Goal: Information Seeking & Learning: Learn about a topic

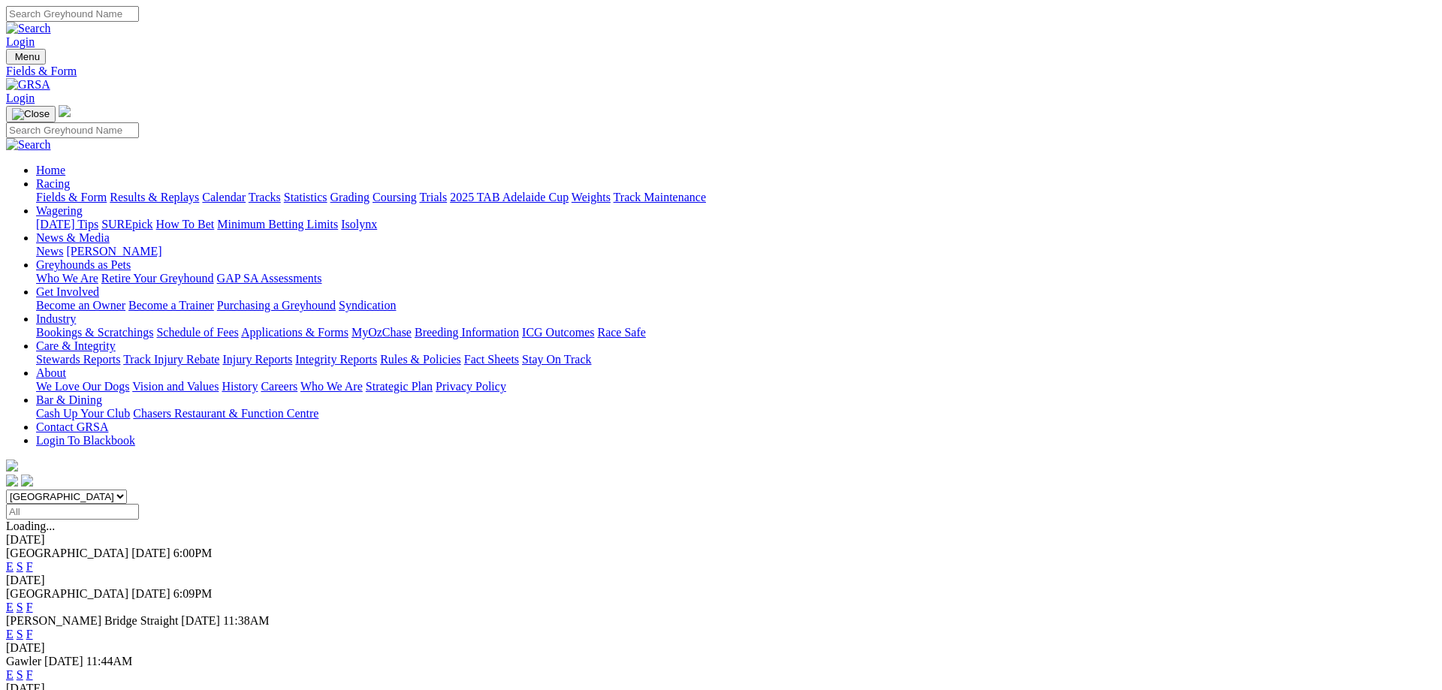
click at [107, 191] on link "Fields & Form" at bounding box center [71, 197] width 71 height 13
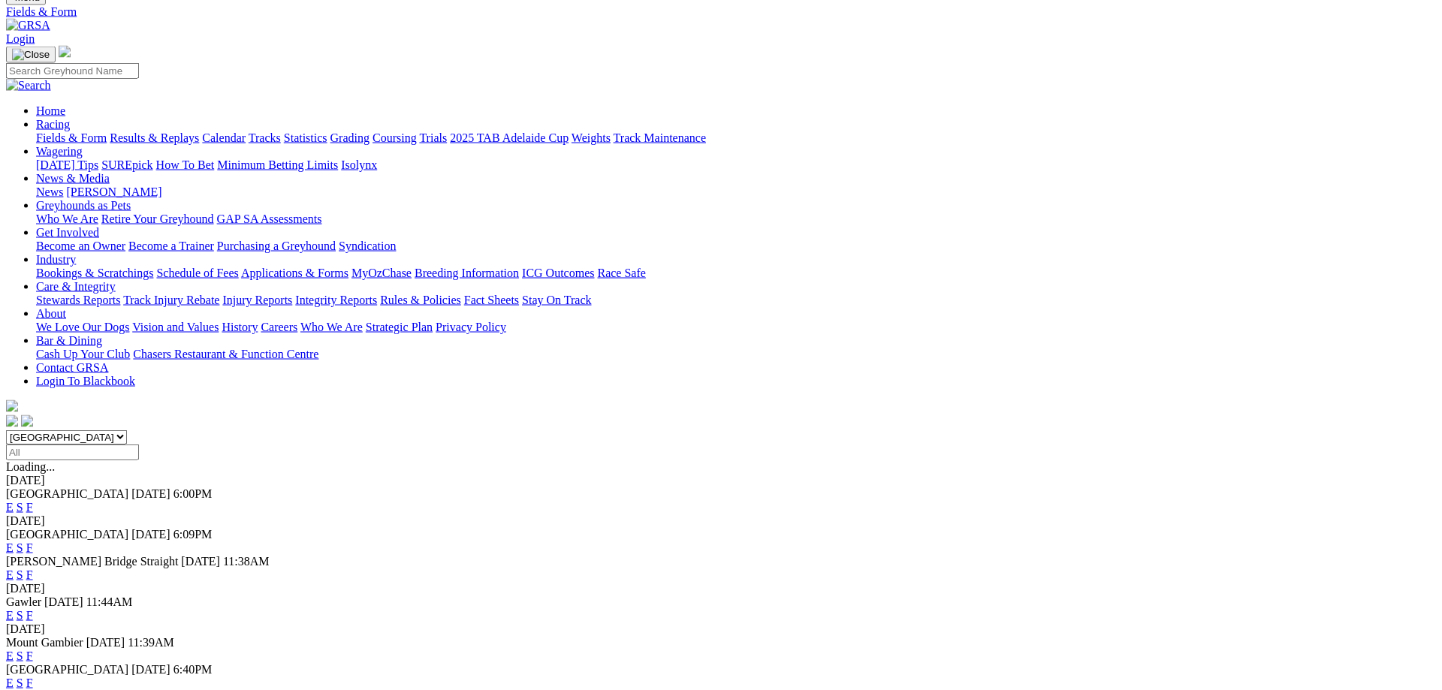
scroll to position [153, 0]
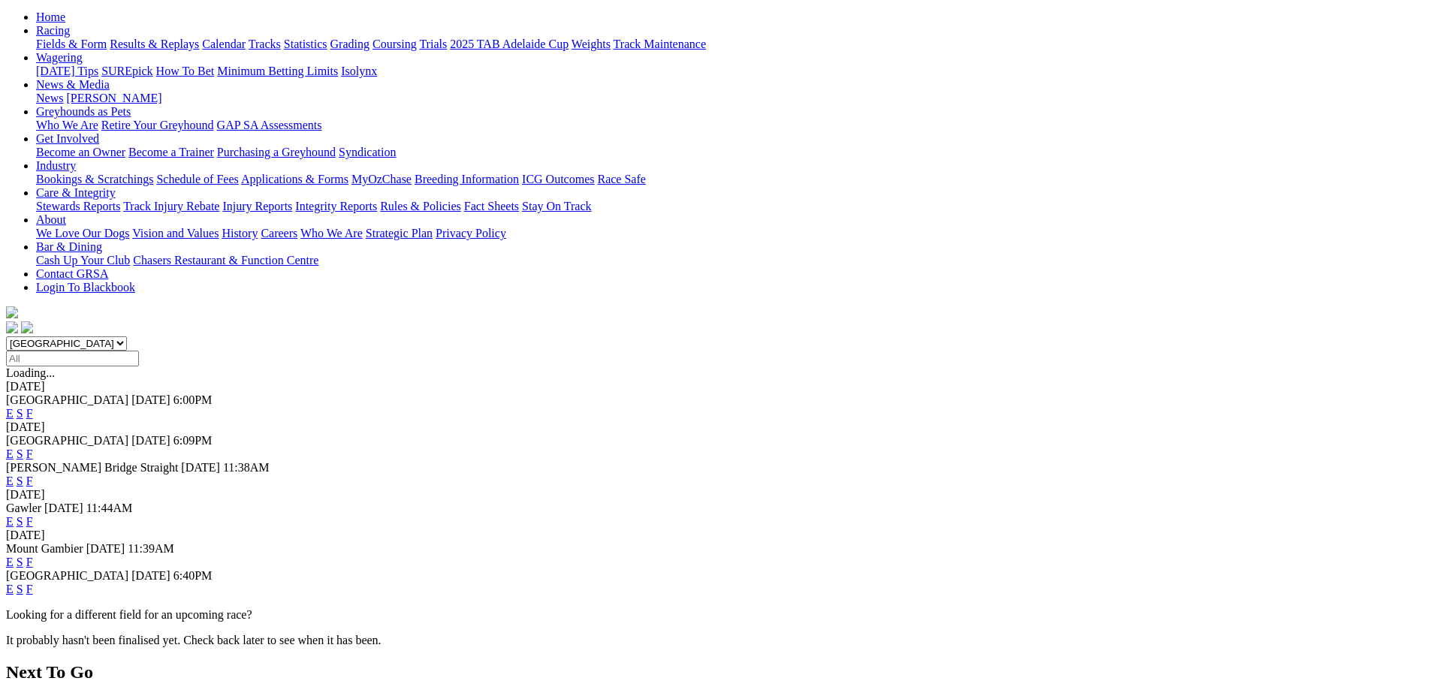
click at [33, 583] on link "F" at bounding box center [29, 589] width 7 height 13
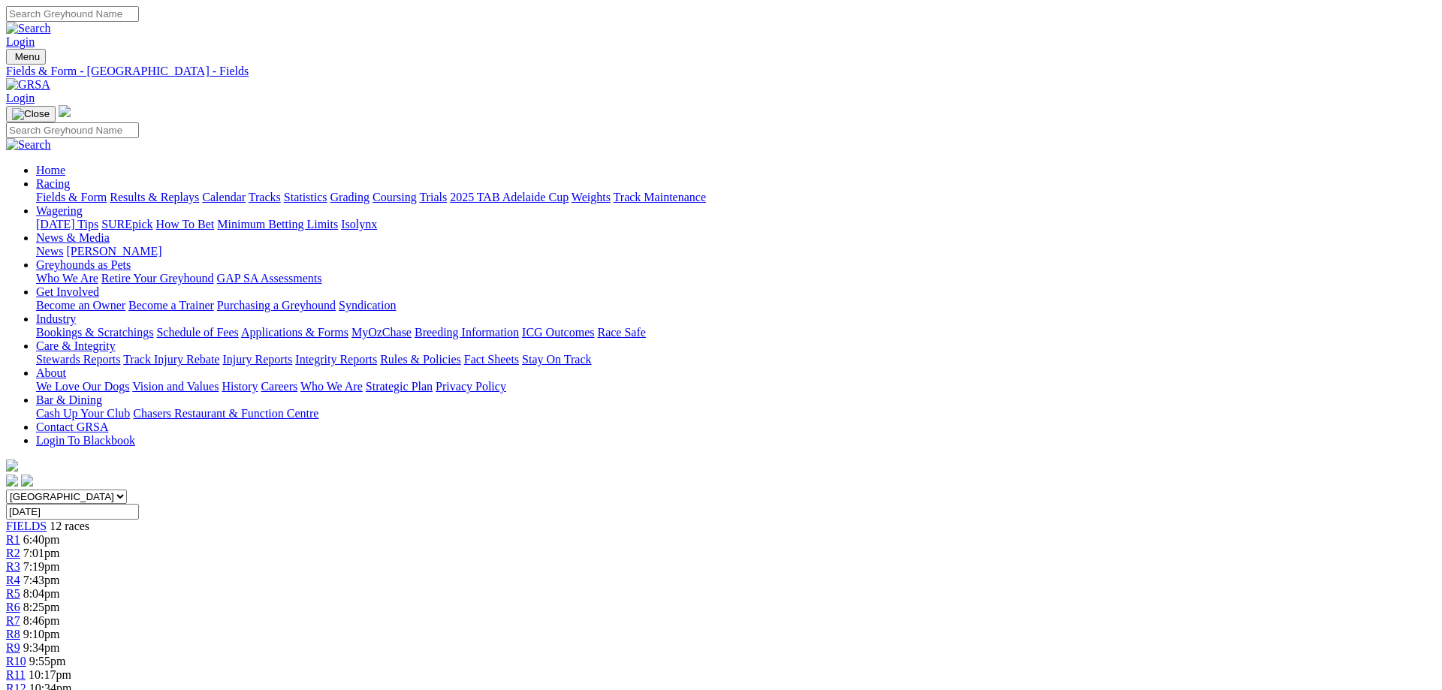
click at [20, 533] on link "R1" at bounding box center [13, 539] width 14 height 13
click at [303, 520] on div "FIELDS 12 races" at bounding box center [721, 527] width 1430 height 14
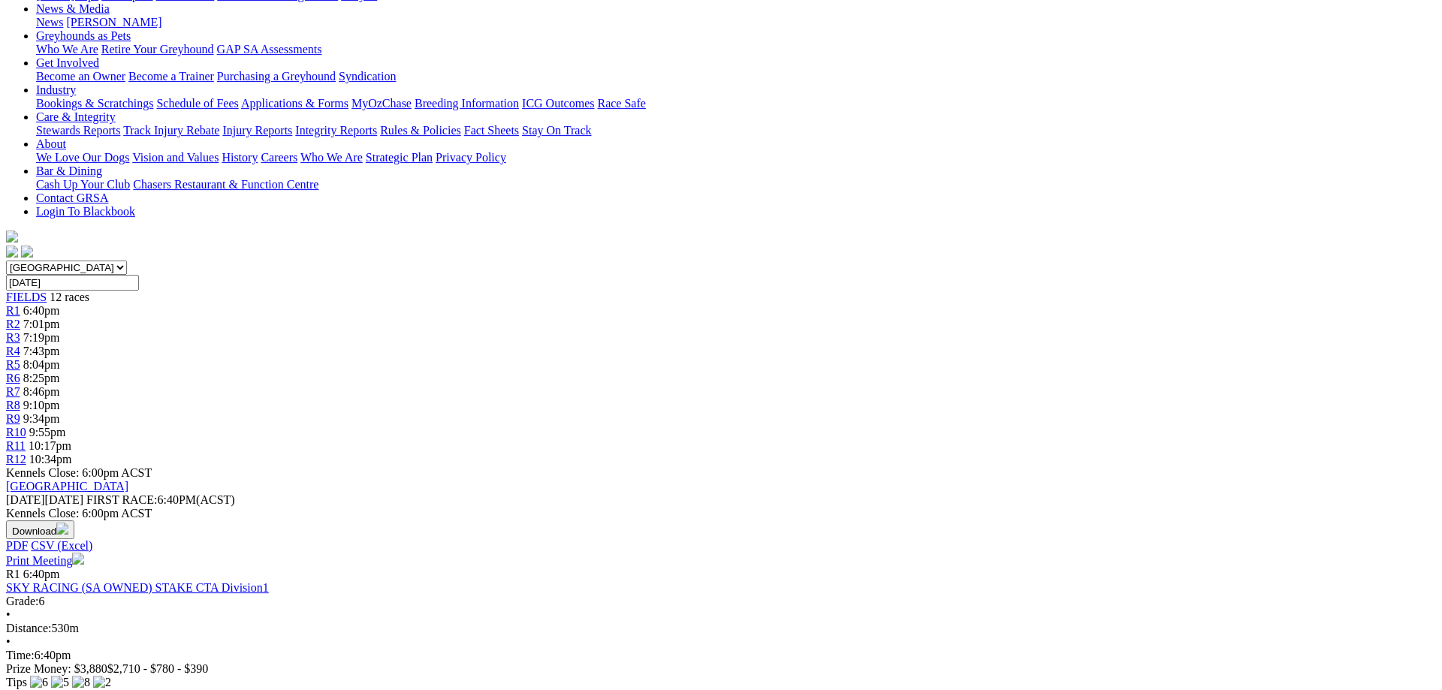
scroll to position [77, 0]
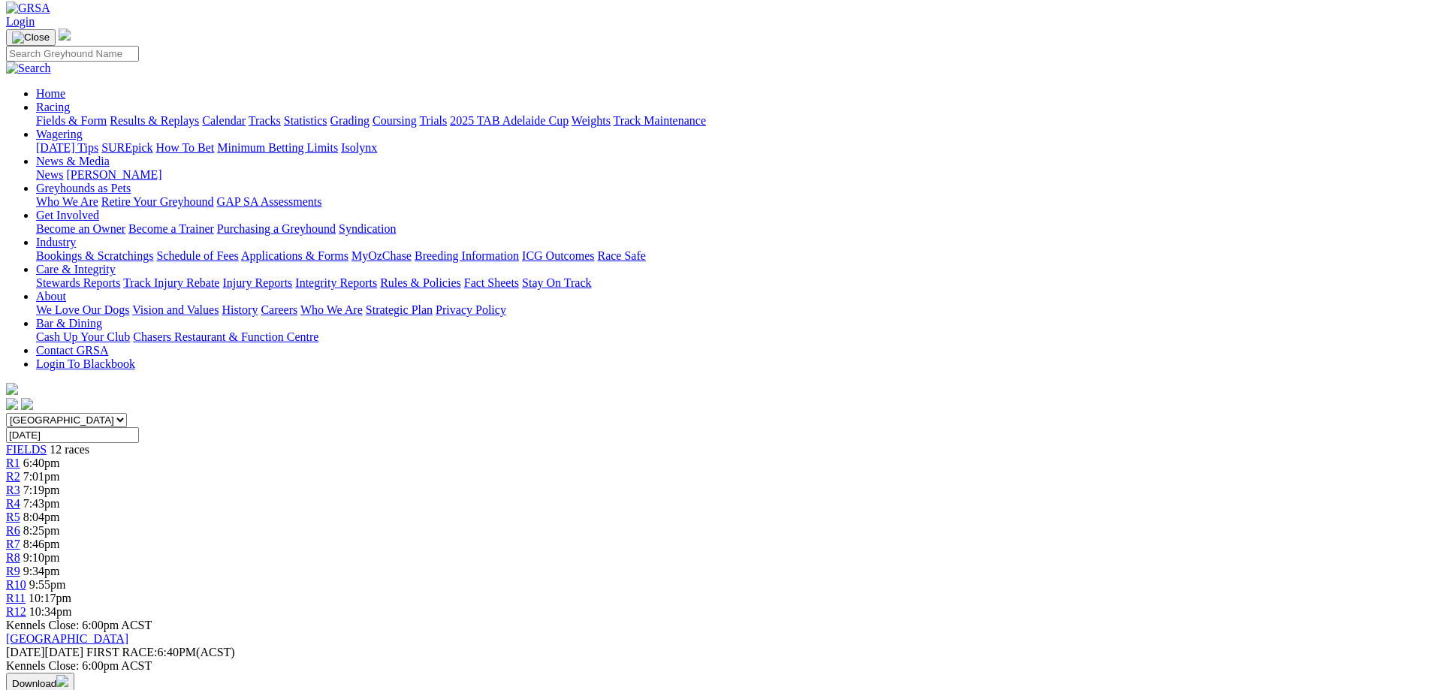
click at [20, 457] on span "R1" at bounding box center [13, 463] width 14 height 13
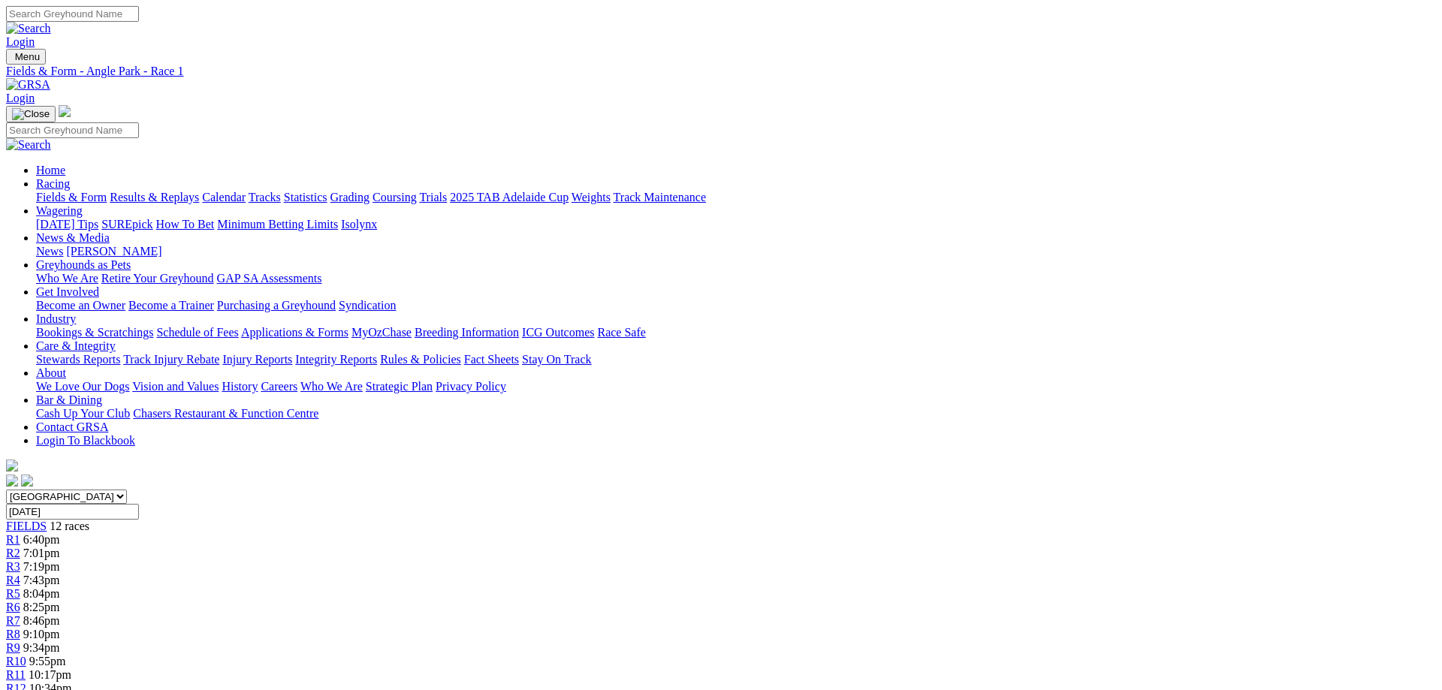
click at [47, 520] on span "FIELDS" at bounding box center [26, 526] width 41 height 13
click at [107, 191] on link "Fields & Form" at bounding box center [71, 197] width 71 height 13
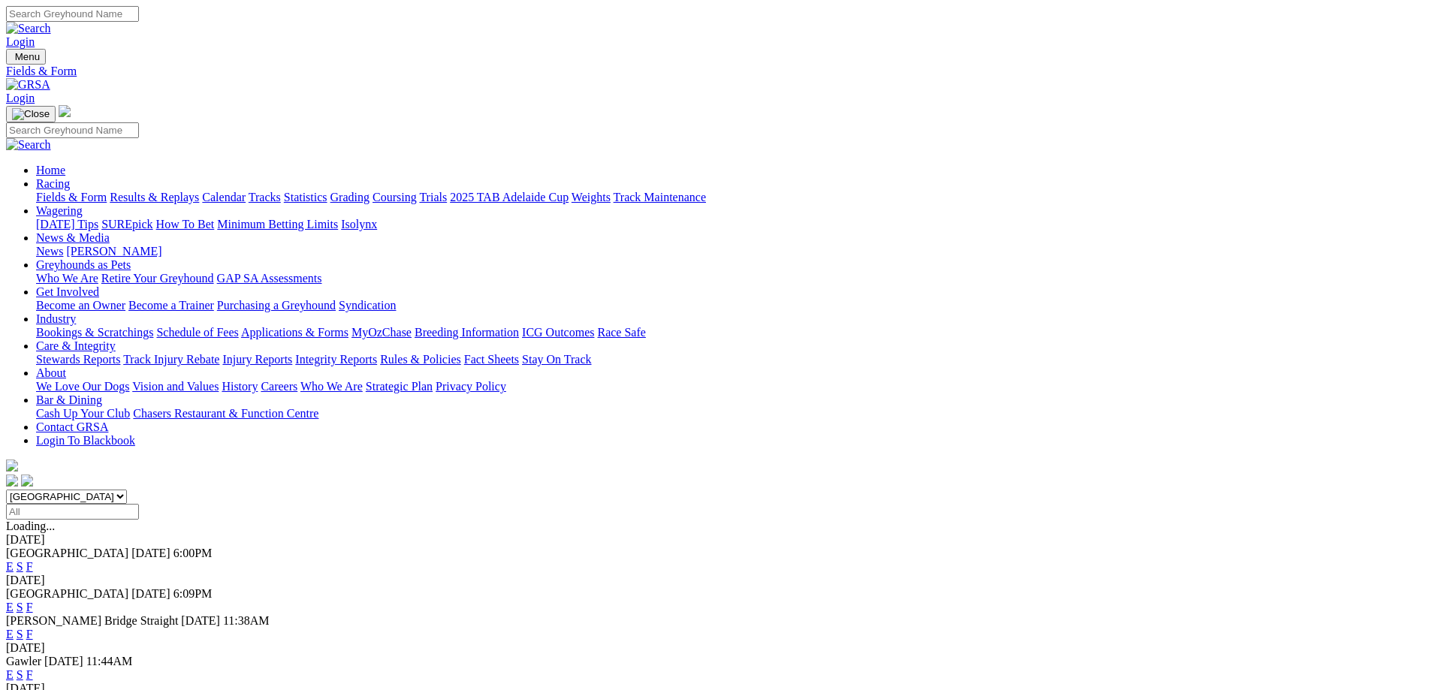
click at [33, 601] on link "F" at bounding box center [29, 607] width 7 height 13
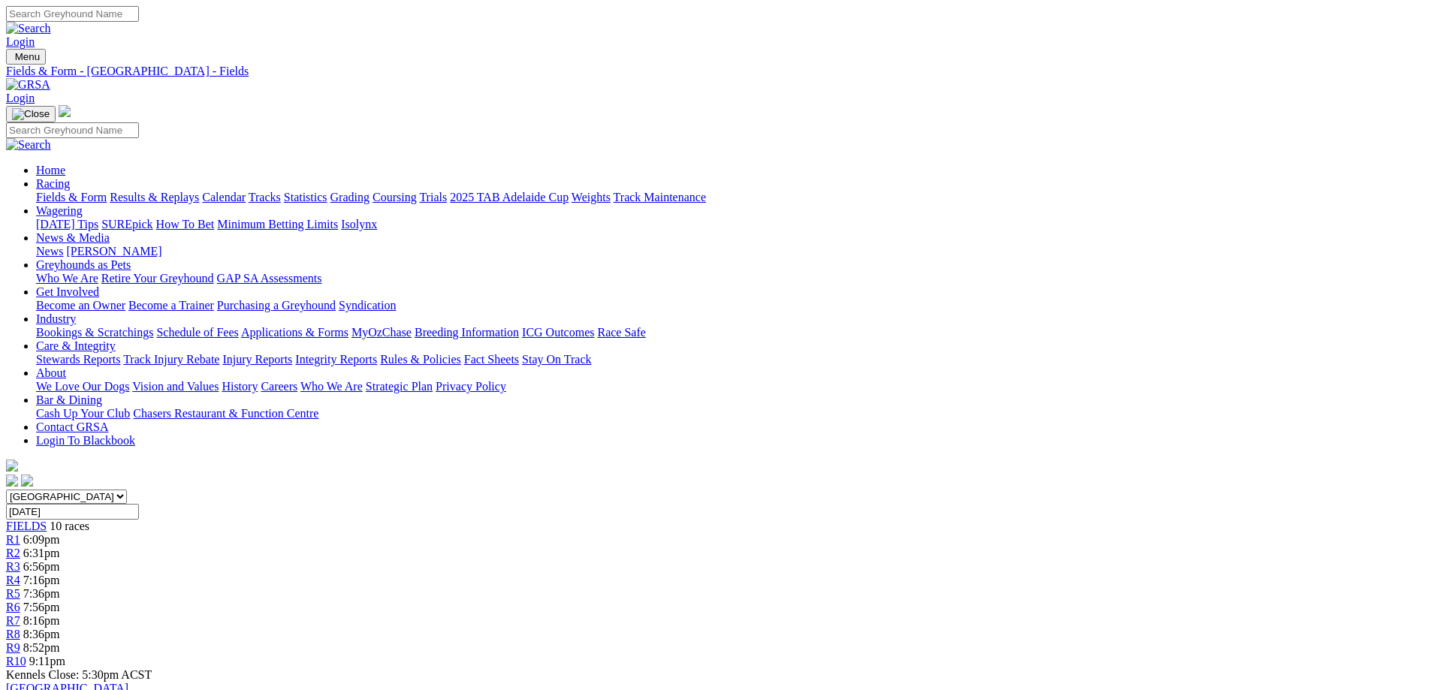
click at [1061, 641] on div "R9 8:52pm" at bounding box center [721, 648] width 1430 height 14
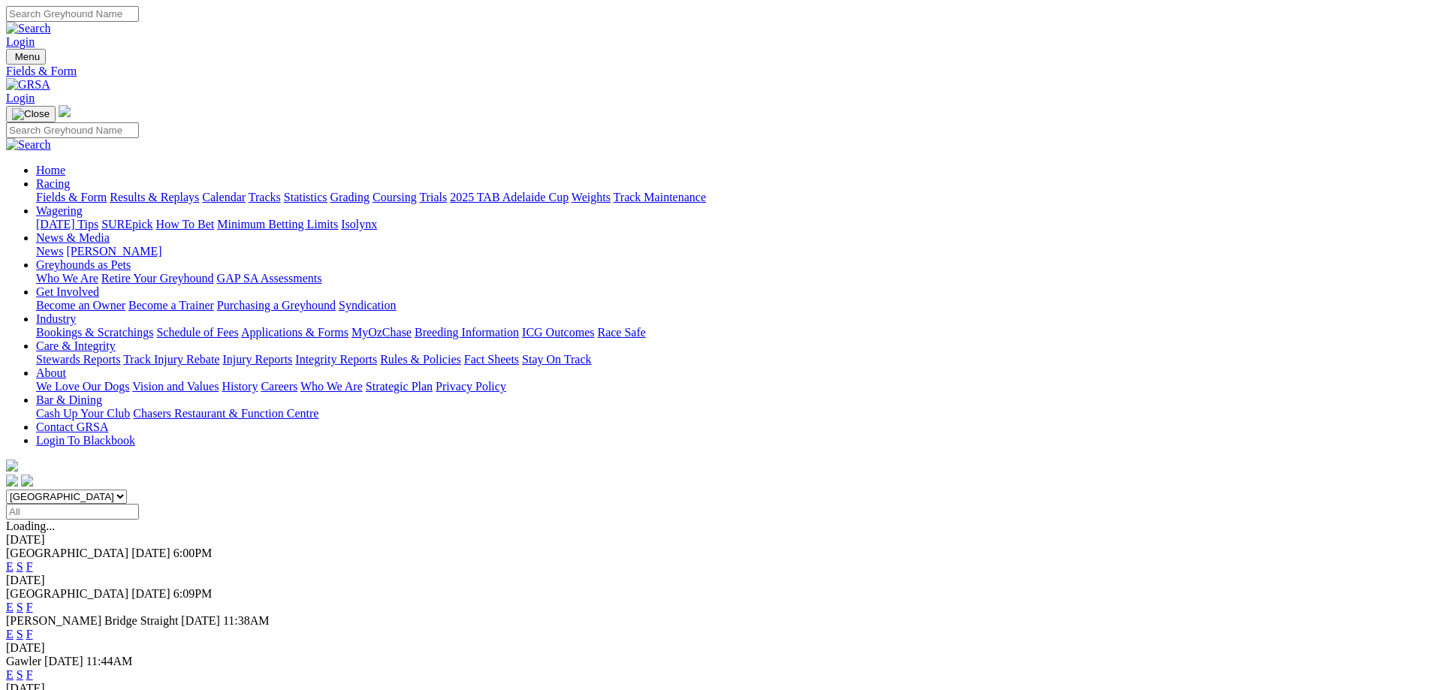
click at [33, 669] on link "F" at bounding box center [29, 675] width 7 height 13
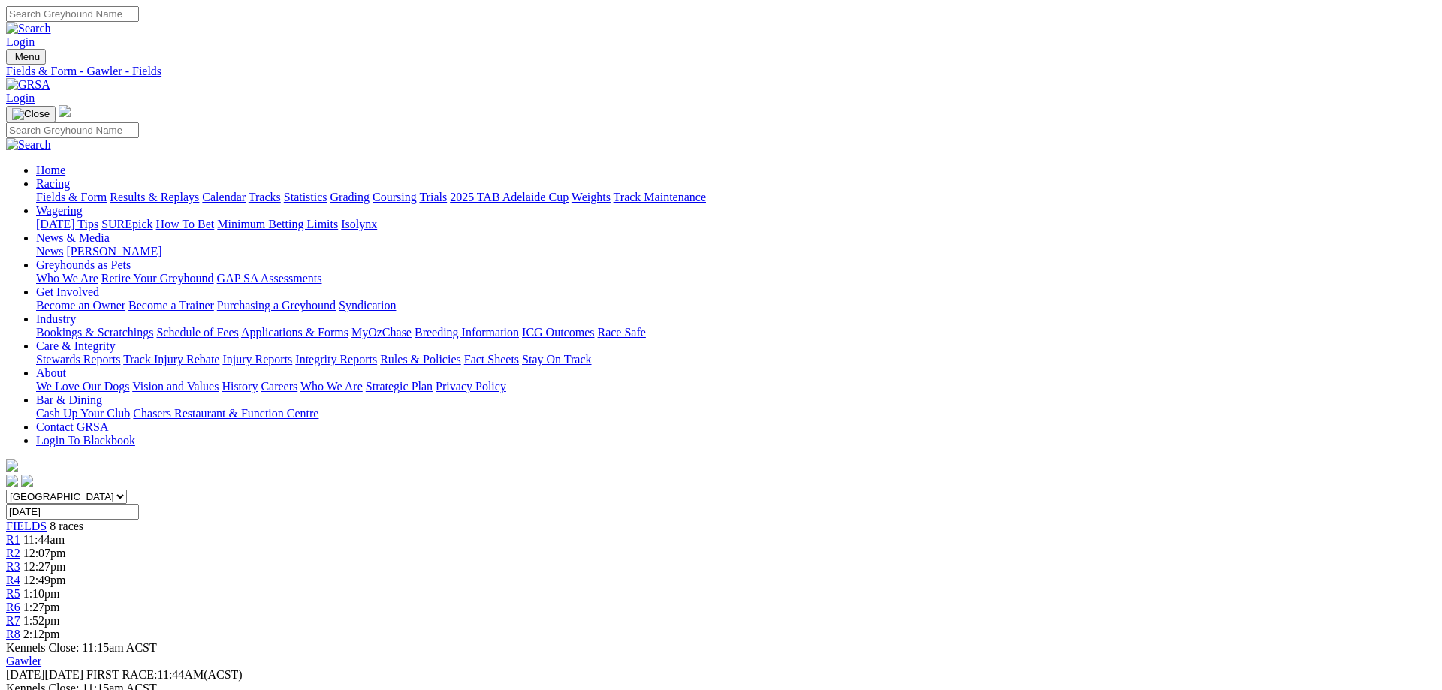
click at [107, 191] on link "Fields & Form" at bounding box center [71, 197] width 71 height 13
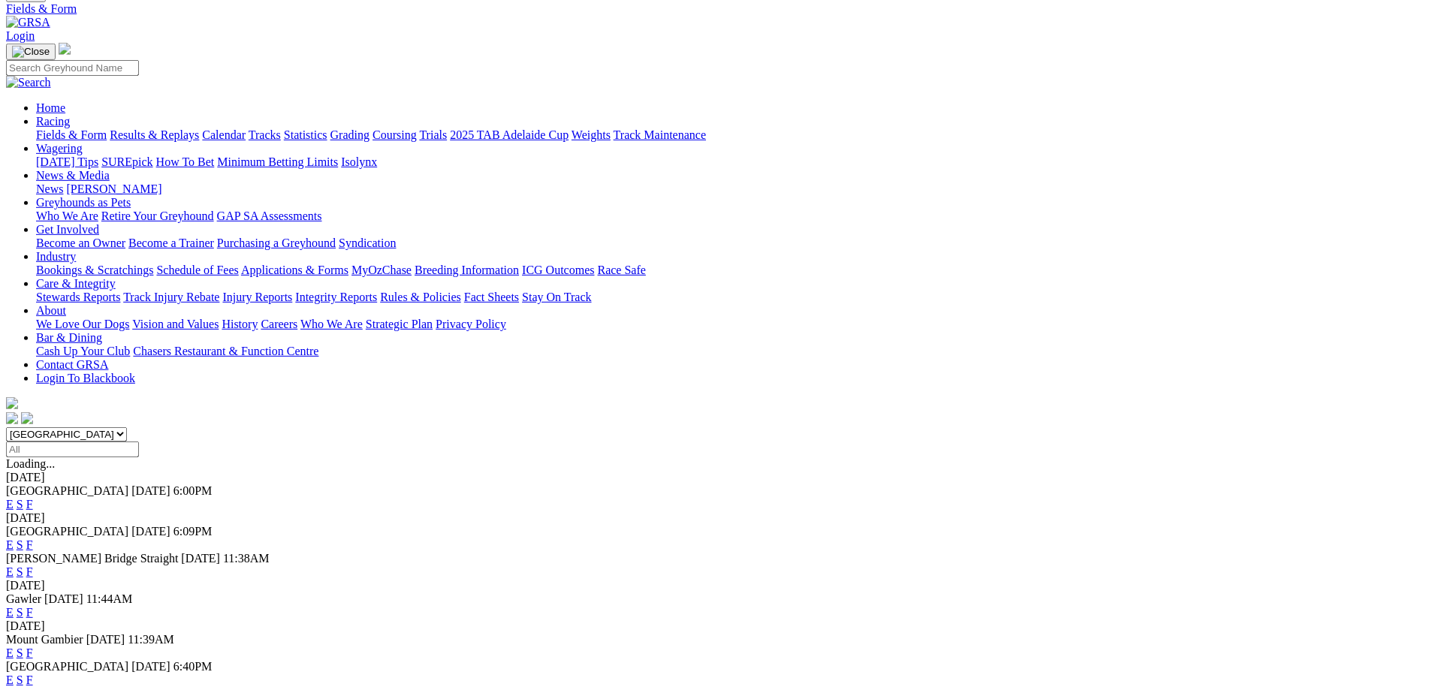
scroll to position [153, 0]
